Goal: Task Accomplishment & Management: Use online tool/utility

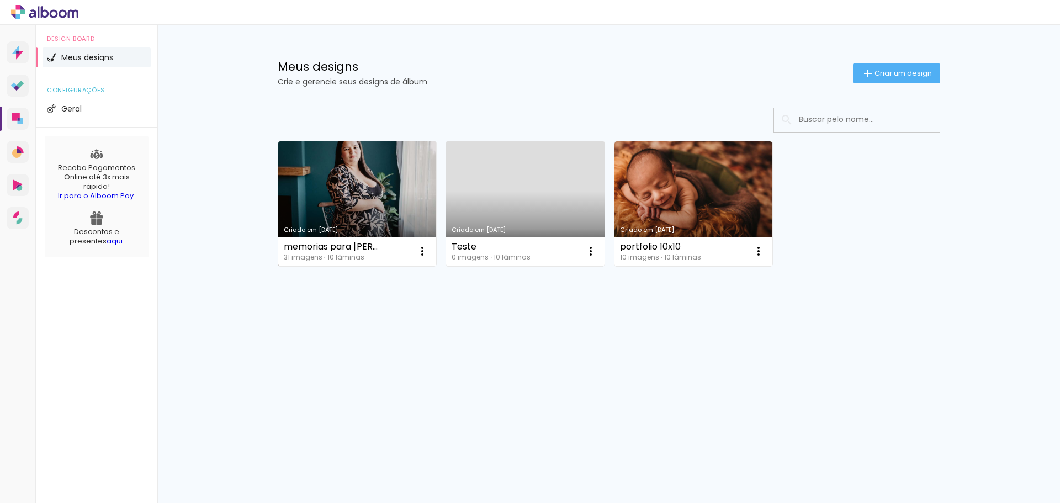
click at [362, 205] on link "Criado em [DATE]" at bounding box center [357, 203] width 158 height 125
